Goal: Information Seeking & Learning: Learn about a topic

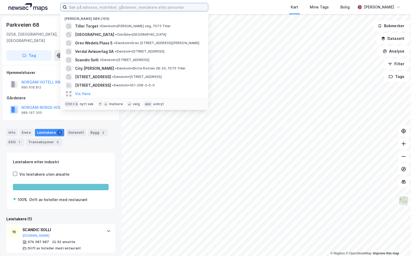
click at [175, 7] on input at bounding box center [137, 7] width 141 height 8
click at [102, 8] on input at bounding box center [137, 7] width 141 height 8
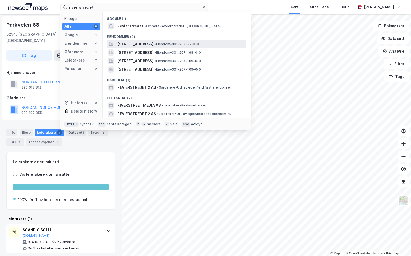
click at [179, 45] on div "Revierstredet 2, 0151, OSLO, OSLO • Eiendom • 301-207-72-0-0" at bounding box center [181, 44] width 128 height 6
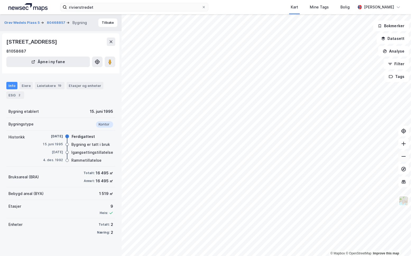
click at [402, 155] on icon at bounding box center [403, 156] width 5 height 5
click at [399, 53] on button "Analyse" at bounding box center [393, 51] width 31 height 11
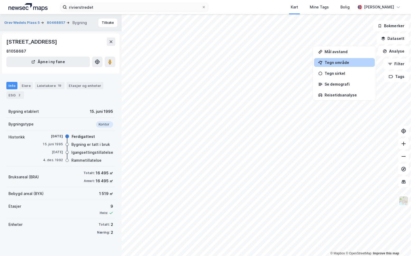
click at [345, 59] on div "Tegn område" at bounding box center [344, 62] width 61 height 9
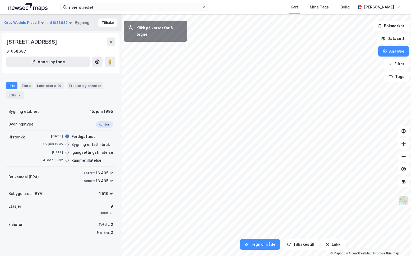
click at [405, 201] on img at bounding box center [403, 201] width 10 height 10
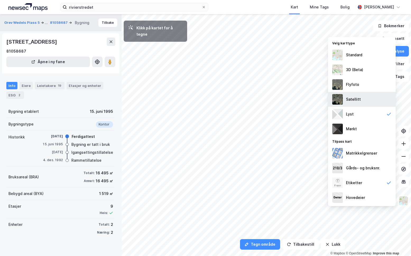
click at [362, 94] on div "Satellitt" at bounding box center [362, 99] width 68 height 15
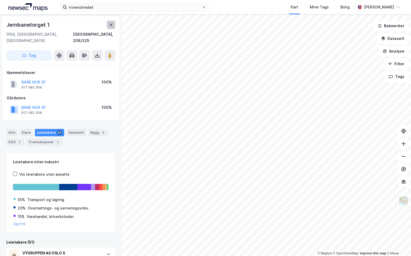
click at [111, 27] on icon at bounding box center [111, 25] width 4 height 4
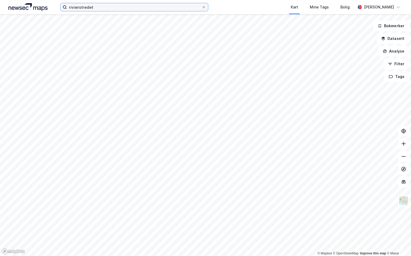
click at [111, 7] on input "rivierstredet" at bounding box center [134, 7] width 135 height 8
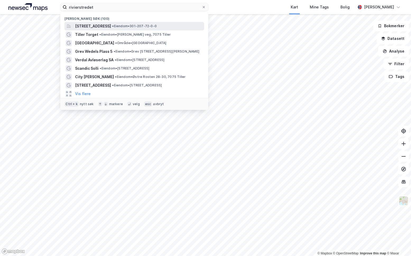
click at [110, 27] on span "[STREET_ADDRESS]" at bounding box center [93, 26] width 36 height 6
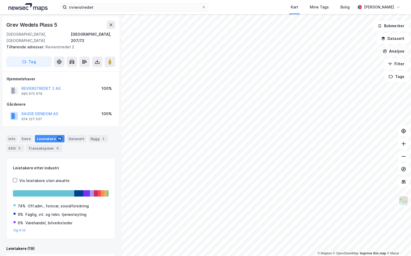
click at [396, 49] on button "Analyse" at bounding box center [393, 51] width 31 height 11
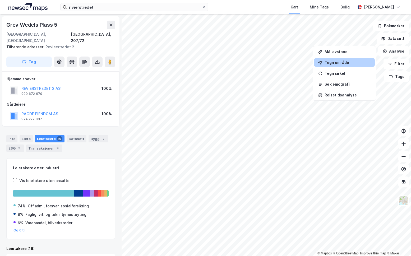
click at [345, 63] on div "Tegn område" at bounding box center [347, 62] width 46 height 4
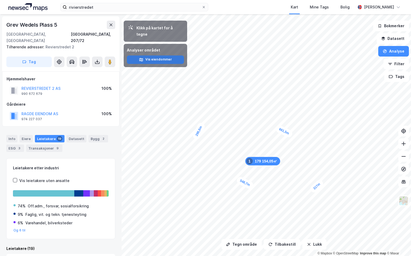
click at [151, 55] on button "Vis eiendommer" at bounding box center [155, 59] width 57 height 8
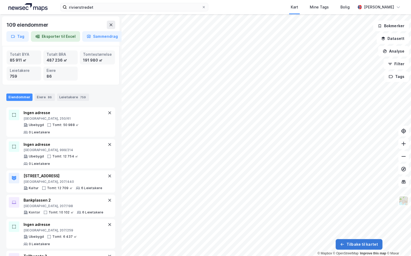
click at [367, 246] on button "Tilbake til kartet" at bounding box center [358, 244] width 47 height 11
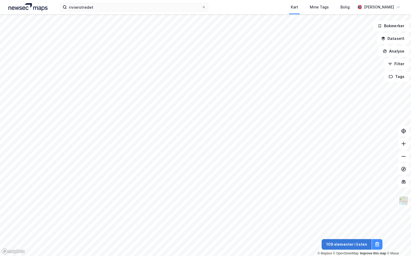
click at [354, 243] on button "109 elementer i listen" at bounding box center [346, 244] width 50 height 11
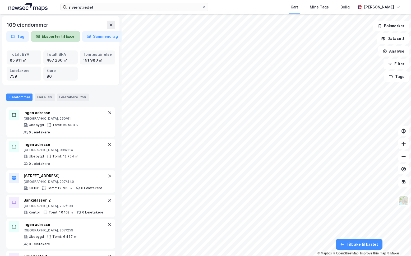
click at [63, 39] on button "Eksporter til Excel" at bounding box center [55, 36] width 49 height 11
click at [405, 157] on icon at bounding box center [403, 156] width 5 height 5
click at [405, 205] on img at bounding box center [403, 201] width 10 height 10
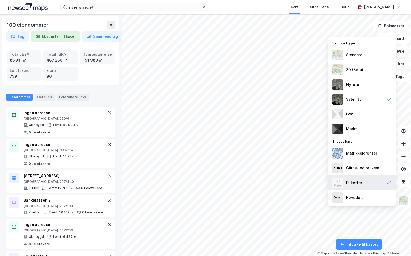
click at [375, 184] on div "Etiketter" at bounding box center [362, 182] width 68 height 15
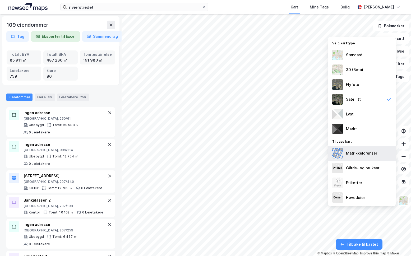
click at [357, 150] on div "Matrikkelgrenser" at bounding box center [361, 153] width 31 height 6
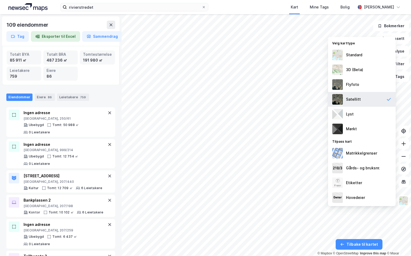
click at [362, 98] on div "Satellitt" at bounding box center [362, 99] width 68 height 15
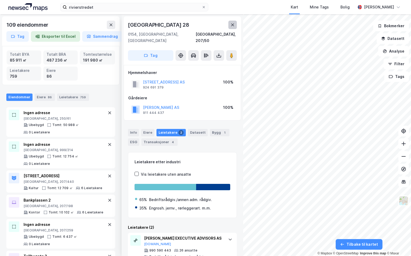
click at [235, 25] on button at bounding box center [232, 25] width 8 height 8
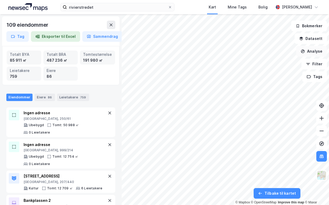
click at [314, 52] on button "Analyse" at bounding box center [311, 51] width 31 height 11
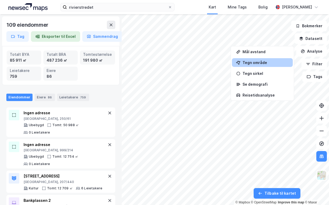
click at [266, 64] on div "Tegn område" at bounding box center [262, 62] width 61 height 9
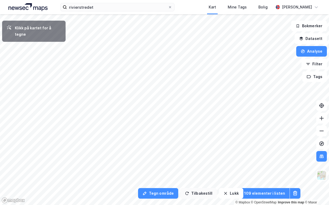
click at [194, 192] on button "Tilbakestill" at bounding box center [198, 193] width 36 height 11
click at [122, 39] on div "14,9m" at bounding box center [122, 40] width 10 height 16
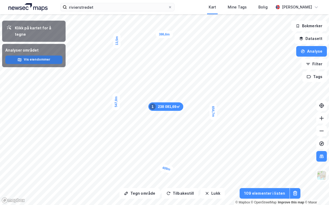
click at [49, 55] on button "Vis eiendommer" at bounding box center [33, 59] width 57 height 8
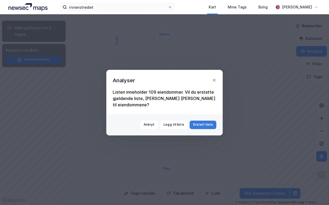
click at [203, 121] on button "Erstatt liste" at bounding box center [202, 124] width 27 height 8
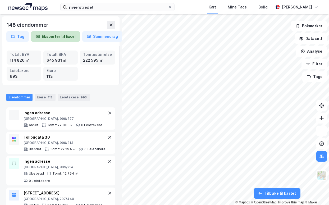
click at [72, 36] on button "Eksporter til Excel" at bounding box center [55, 36] width 49 height 11
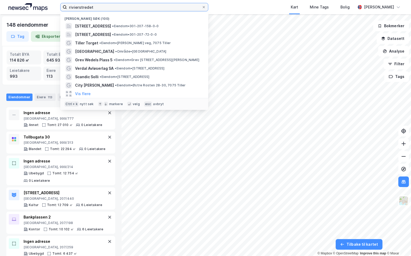
drag, startPoint x: 100, startPoint y: 5, endPoint x: 64, endPoint y: 4, distance: 35.9
click at [64, 4] on label "rivierstredet" at bounding box center [134, 7] width 148 height 8
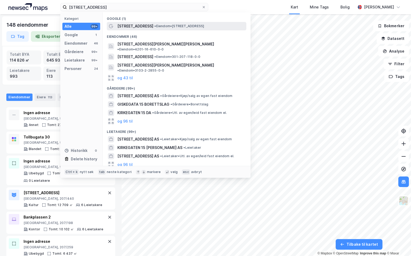
click at [154, 25] on span "• Eiendom • Kirkegata 15, 0153 Oslo" at bounding box center [179, 26] width 50 height 4
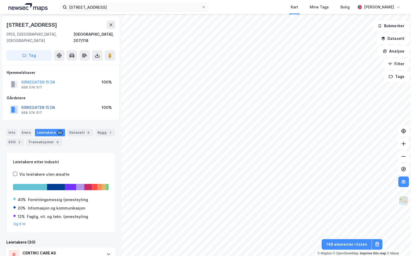
click at [0, 0] on button "KIRKEGATEN 15 DA" at bounding box center [0, 0] width 0 height 0
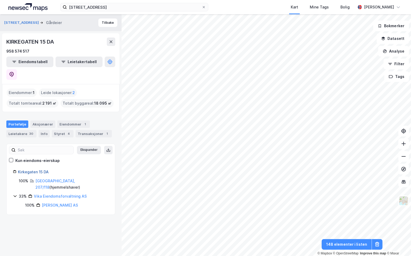
click at [36, 170] on link "Kirkegaten 15 DA" at bounding box center [33, 172] width 31 height 4
drag, startPoint x: 36, startPoint y: 159, endPoint x: 39, endPoint y: 152, distance: 7.5
click at [39, 152] on div "Ekspander Kun eiendoms-eierskap Kirkegaten 15 DA 100% Oslo, 207/118 ( hjemmelsh…" at bounding box center [61, 179] width 96 height 58
click at [39, 170] on link "Kirkegaten 15 DA" at bounding box center [33, 172] width 31 height 4
click at [12, 73] on icon at bounding box center [12, 74] width 2 height 2
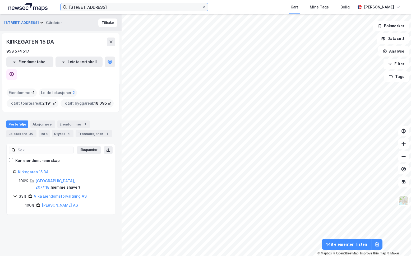
click at [107, 9] on input "[STREET_ADDRESS]" at bounding box center [134, 7] width 135 height 8
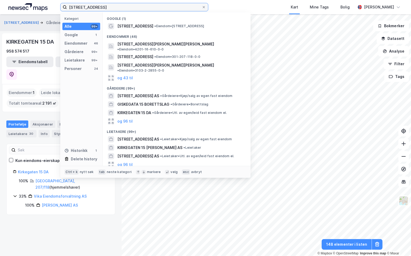
click at [106, 9] on input "[STREET_ADDRESS]" at bounding box center [134, 7] width 135 height 8
click at [106, 8] on input "[STREET_ADDRESS]" at bounding box center [134, 7] width 135 height 8
click at [99, 6] on input "[STREET_ADDRESS]" at bounding box center [134, 7] width 135 height 8
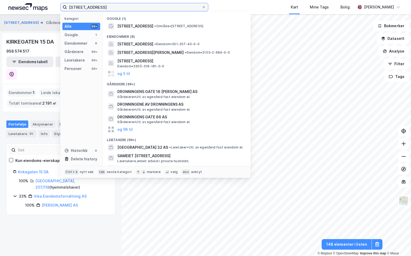
click at [102, 8] on input "dronningens gata 16" at bounding box center [134, 7] width 135 height 8
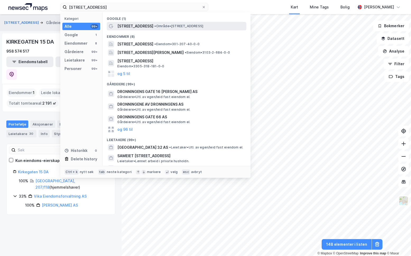
click at [139, 24] on span "[STREET_ADDRESS]" at bounding box center [135, 26] width 36 height 6
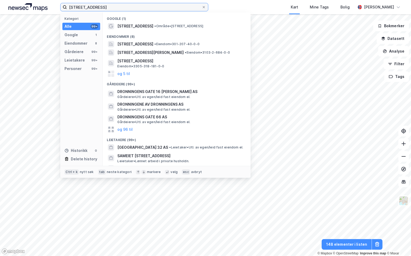
click at [146, 9] on input "dronningens gata 16" at bounding box center [134, 7] width 135 height 8
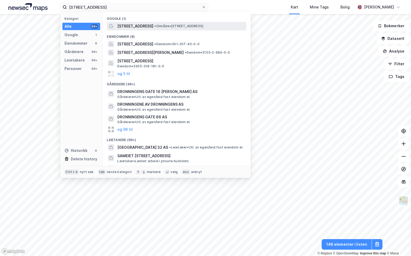
click at [132, 26] on span "[STREET_ADDRESS]" at bounding box center [135, 26] width 36 height 6
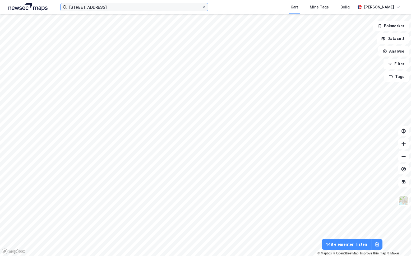
click at [101, 8] on input "dronningens gata 16" at bounding box center [134, 7] width 135 height 8
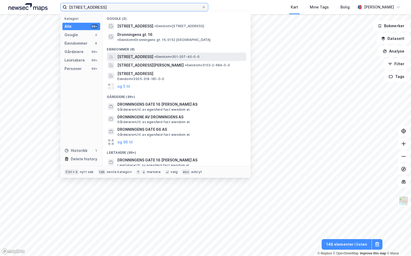
type input "[STREET_ADDRESS]"
click at [143, 54] on span "[STREET_ADDRESS]" at bounding box center [135, 57] width 36 height 6
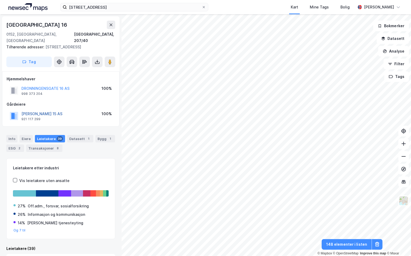
click at [0, 0] on button "[PERSON_NAME] 15 AS" at bounding box center [0, 0] width 0 height 0
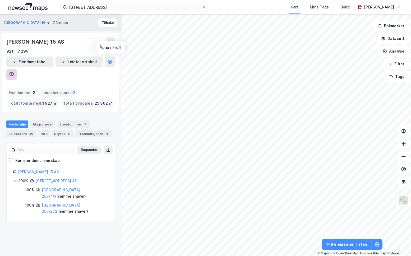
click at [14, 72] on icon at bounding box center [11, 74] width 5 height 5
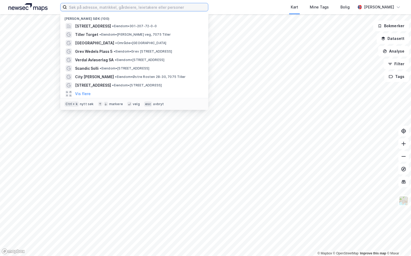
click at [91, 9] on input at bounding box center [137, 7] width 141 height 8
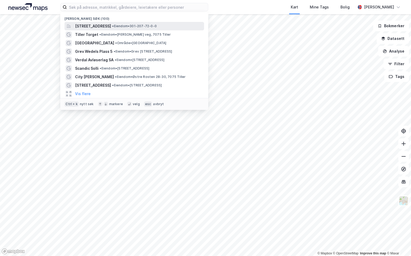
click at [102, 24] on span "[STREET_ADDRESS]" at bounding box center [93, 26] width 36 height 6
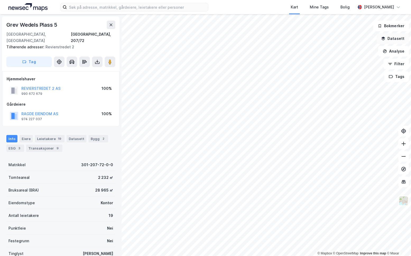
click at [394, 38] on button "Datasett" at bounding box center [392, 38] width 32 height 11
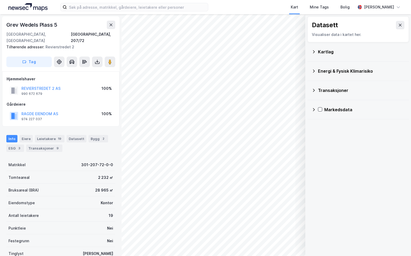
click at [332, 53] on div "Kartlag" at bounding box center [361, 52] width 87 height 6
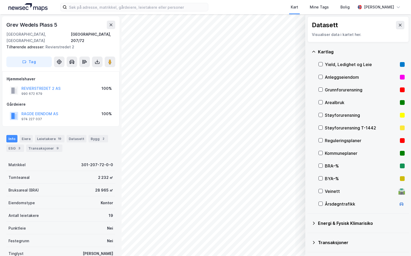
click at [332, 53] on div "Kartlag" at bounding box center [361, 52] width 87 height 6
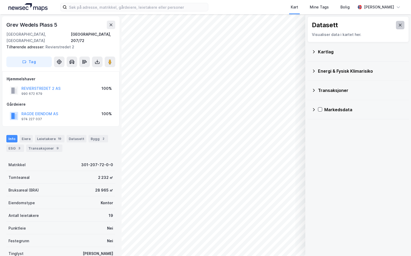
click at [400, 24] on button at bounding box center [400, 25] width 8 height 8
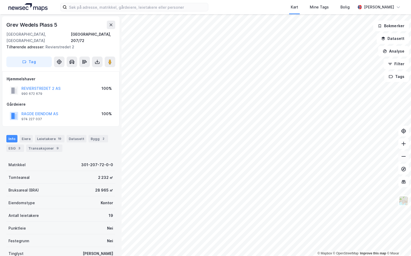
click at [402, 158] on icon at bounding box center [403, 156] width 5 height 5
click at [401, 141] on icon at bounding box center [403, 143] width 5 height 5
click at [402, 156] on icon at bounding box center [403, 156] width 5 height 5
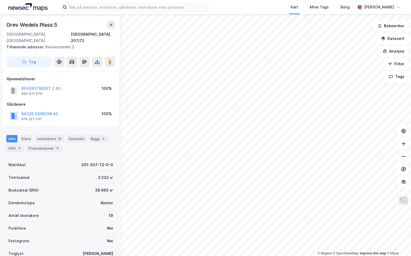
click at [402, 156] on icon at bounding box center [403, 156] width 5 height 5
click at [404, 145] on icon at bounding box center [403, 143] width 5 height 5
click at [403, 134] on button at bounding box center [403, 131] width 11 height 11
click at [112, 27] on button at bounding box center [111, 25] width 8 height 8
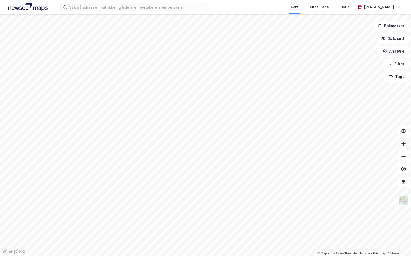
click at [402, 143] on icon at bounding box center [403, 143] width 5 height 5
click at [402, 155] on icon at bounding box center [403, 156] width 5 height 5
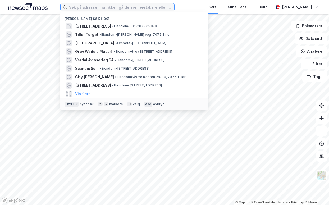
click at [70, 6] on input at bounding box center [120, 7] width 107 height 8
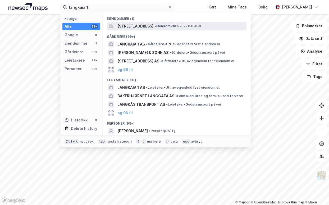
click at [146, 24] on span "[STREET_ADDRESS]" at bounding box center [135, 26] width 36 height 6
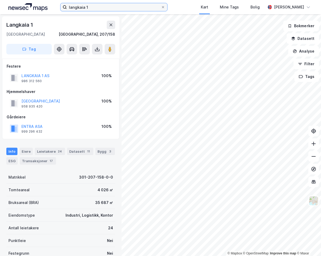
click at [101, 7] on input "langkaia 1" at bounding box center [114, 7] width 94 height 8
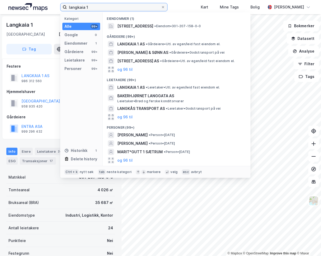
click at [101, 7] on input "langkaia 1" at bounding box center [114, 7] width 94 height 8
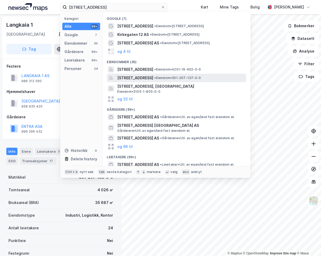
click at [144, 75] on span "[STREET_ADDRESS]" at bounding box center [135, 78] width 36 height 6
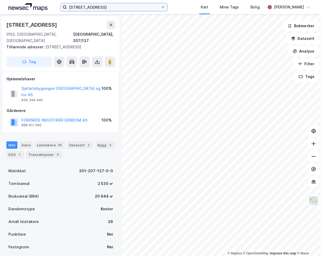
click at [94, 8] on input "[STREET_ADDRESS]" at bounding box center [114, 7] width 94 height 8
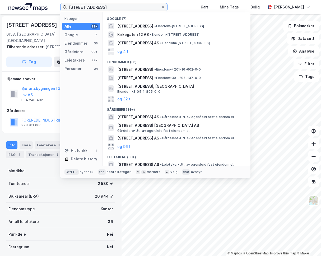
click at [94, 8] on input "[STREET_ADDRESS]" at bounding box center [114, 7] width 94 height 8
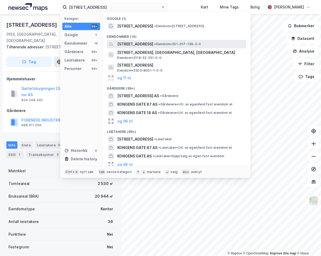
click at [148, 43] on span "[STREET_ADDRESS]" at bounding box center [135, 44] width 36 height 6
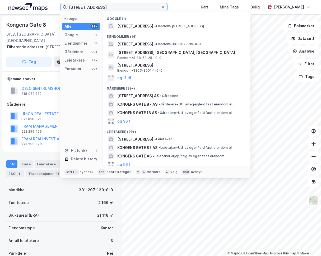
drag, startPoint x: 105, startPoint y: 9, endPoint x: 60, endPoint y: 8, distance: 44.6
click at [60, 8] on label "[STREET_ADDRESS]" at bounding box center [113, 7] width 107 height 8
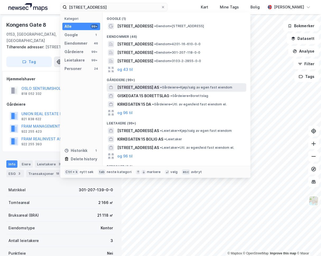
click at [146, 85] on span "[STREET_ADDRESS] AS" at bounding box center [138, 87] width 42 height 6
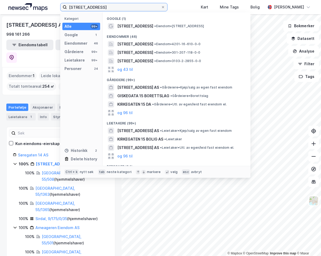
click at [114, 7] on input "[STREET_ADDRESS]" at bounding box center [114, 7] width 94 height 8
click at [86, 8] on input "[STREET_ADDRESS]" at bounding box center [114, 7] width 94 height 8
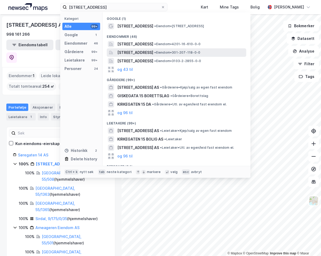
click at [153, 55] on span "[STREET_ADDRESS]" at bounding box center [135, 52] width 36 height 6
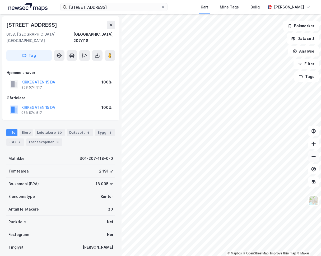
click at [314, 158] on icon at bounding box center [313, 156] width 5 height 5
click at [315, 143] on icon at bounding box center [313, 143] width 5 height 5
drag, startPoint x: 312, startPoint y: 157, endPoint x: 308, endPoint y: 157, distance: 4.0
click at [312, 157] on icon at bounding box center [313, 156] width 5 height 5
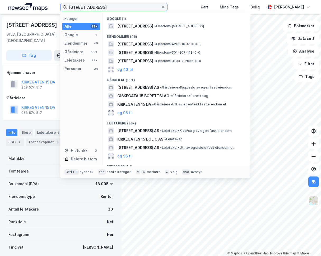
drag, startPoint x: 68, startPoint y: 7, endPoint x: 57, endPoint y: 7, distance: 10.8
click at [57, 7] on div "[STREET_ADDRESS] Kategori Alle 99+ Google 1 Eiendommer 46 Gårdeiere 99+ Leietak…" at bounding box center [160, 7] width 321 height 14
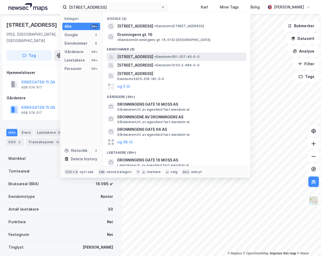
click at [153, 54] on span "[STREET_ADDRESS]" at bounding box center [135, 57] width 36 height 6
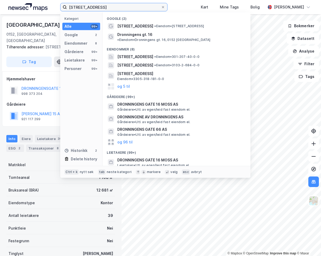
drag, startPoint x: 116, startPoint y: 7, endPoint x: 64, endPoint y: 10, distance: 52.7
click at [64, 10] on label "[STREET_ADDRESS]" at bounding box center [113, 7] width 107 height 8
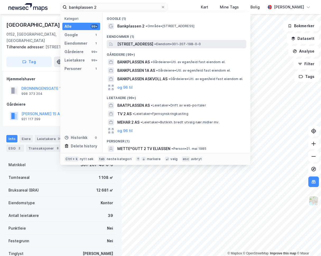
click at [153, 45] on span "[STREET_ADDRESS]" at bounding box center [135, 44] width 36 height 6
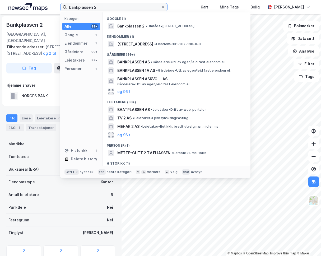
drag, startPoint x: 98, startPoint y: 7, endPoint x: 67, endPoint y: 9, distance: 31.2
click at [67, 9] on input "bankplassen 2" at bounding box center [114, 7] width 94 height 8
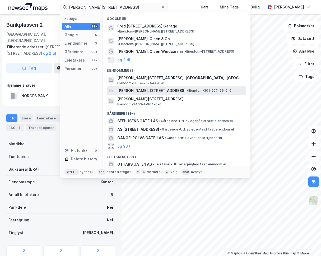
click at [170, 87] on span "[PERSON_NAME]. [STREET_ADDRESS]" at bounding box center [151, 90] width 68 height 6
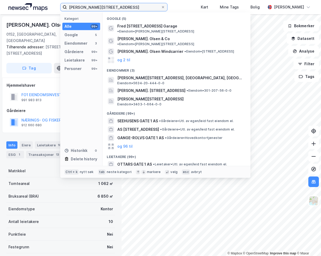
drag, startPoint x: 116, startPoint y: 8, endPoint x: 68, endPoint y: 7, distance: 48.1
click at [68, 7] on input "[PERSON_NAME][STREET_ADDRESS]" at bounding box center [114, 7] width 94 height 8
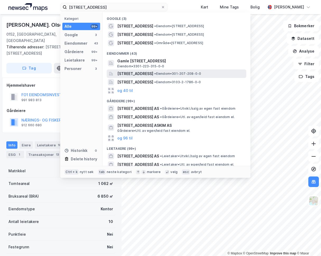
click at [153, 71] on span "[STREET_ADDRESS]" at bounding box center [135, 74] width 36 height 6
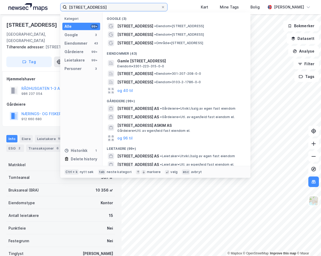
drag, startPoint x: 102, startPoint y: 6, endPoint x: 52, endPoint y: 7, distance: 50.2
click at [52, 7] on div "[STREET_ADDRESS] Kategori Alle 99+ Google 3 Eiendommer 43 Gårdeiere 99+ Leietak…" at bounding box center [160, 7] width 321 height 14
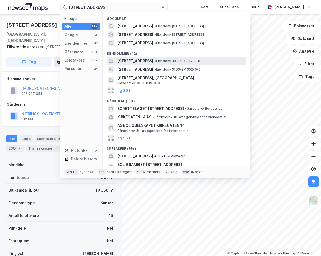
click at [175, 57] on div "[STREET_ADDRESS] • Eiendom • 301-207-117-0-0" at bounding box center [176, 61] width 139 height 8
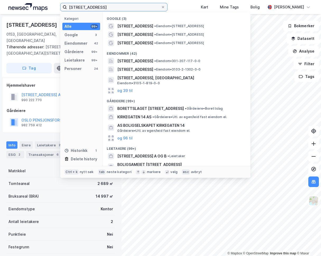
click at [104, 7] on input "[STREET_ADDRESS]" at bounding box center [114, 7] width 94 height 8
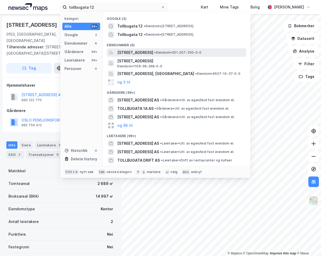
click at [153, 53] on span "[STREET_ADDRESS]" at bounding box center [135, 52] width 36 height 6
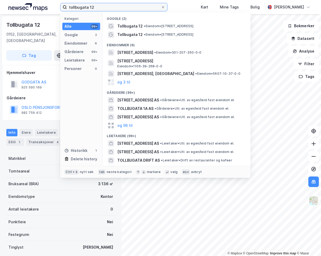
drag, startPoint x: 100, startPoint y: 10, endPoint x: 62, endPoint y: 6, distance: 38.2
click at [62, 6] on label "tollbugata 12" at bounding box center [113, 7] width 107 height 8
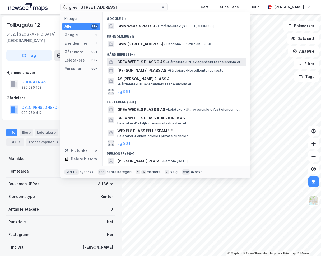
click at [177, 58] on div "GREV WEDELS PLASS 9 AS • Gårdeiere • Utl. av egen/leid fast eiendom el." at bounding box center [176, 62] width 139 height 8
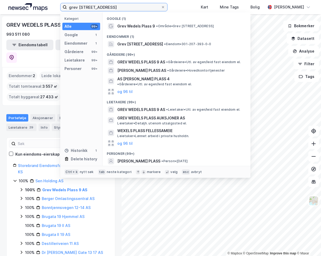
drag, startPoint x: 111, startPoint y: 7, endPoint x: 57, endPoint y: 9, distance: 54.2
click at [58, 9] on div "grev wedels plass 9 Kategori Alle 99+ Google 1 Eiendommer 1 Gårdeiere 99+ Leiet…" at bounding box center [160, 7] width 321 height 14
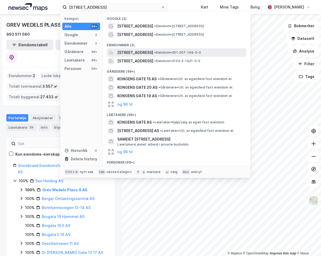
click at [153, 52] on span "[STREET_ADDRESS]" at bounding box center [135, 52] width 36 height 6
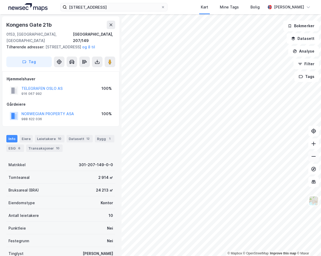
click at [315, 157] on icon at bounding box center [313, 156] width 5 height 5
click at [313, 143] on icon at bounding box center [313, 143] width 5 height 5
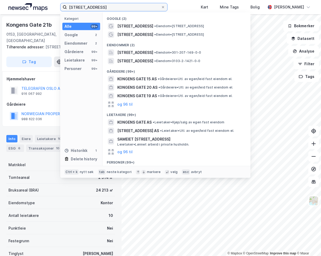
drag, startPoint x: 106, startPoint y: 6, endPoint x: 49, endPoint y: 7, distance: 56.6
click at [49, 7] on div "[STREET_ADDRESS] Kategori Alle 99+ Google 2 Eiendommer 2 Gårdeiere 99+ Leietake…" at bounding box center [160, 7] width 321 height 14
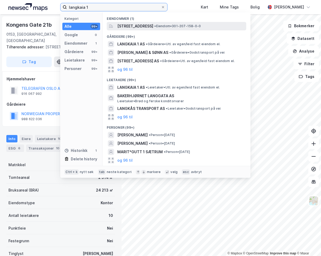
type input "langkaia 1"
click at [150, 27] on span "[STREET_ADDRESS]" at bounding box center [135, 26] width 36 height 6
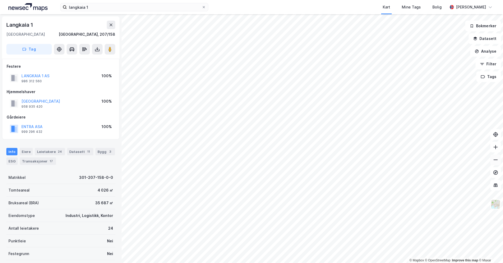
click at [410, 161] on button at bounding box center [495, 159] width 11 height 11
